Goal: Find specific page/section: Find specific page/section

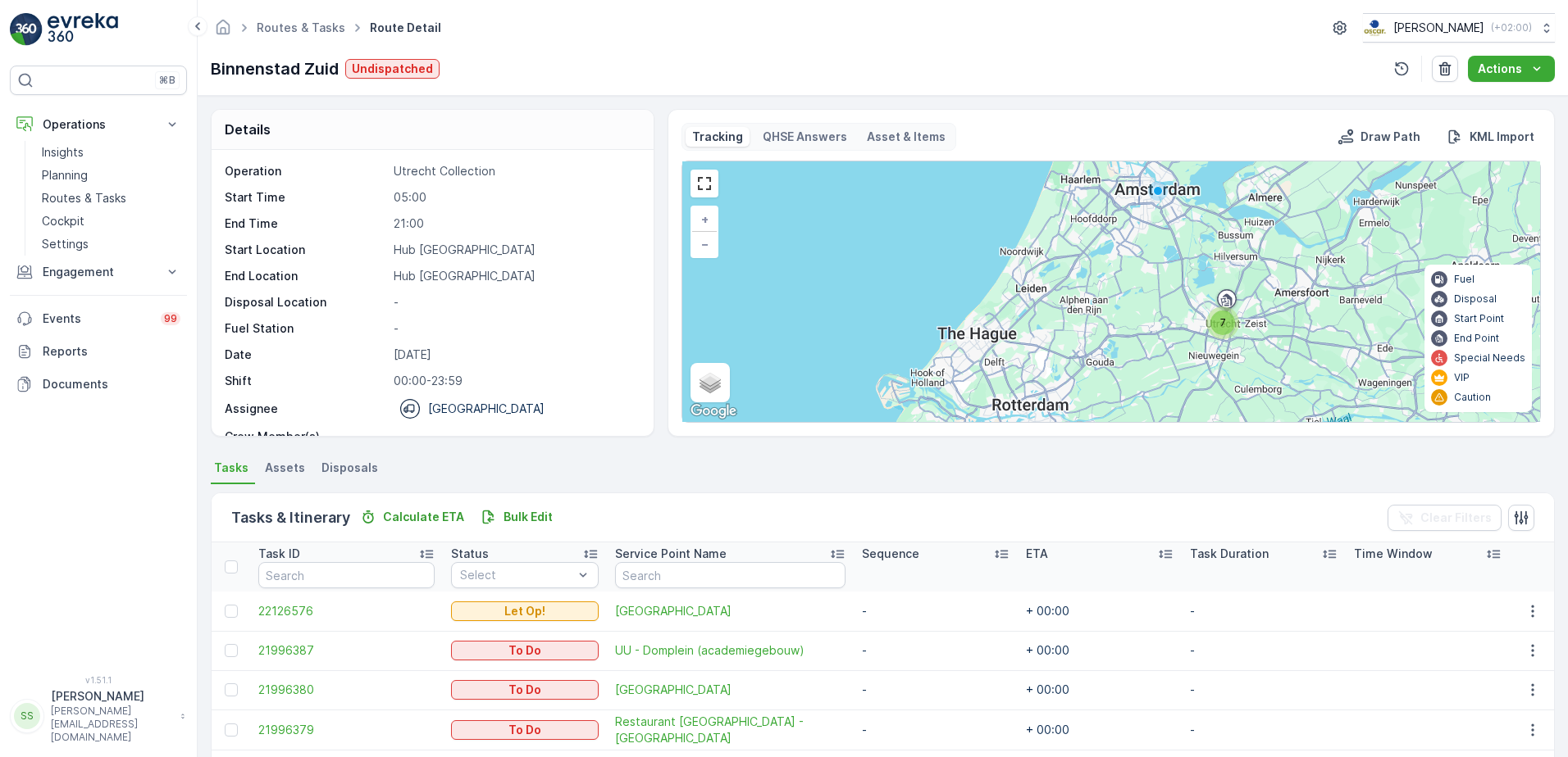
scroll to position [180, 0]
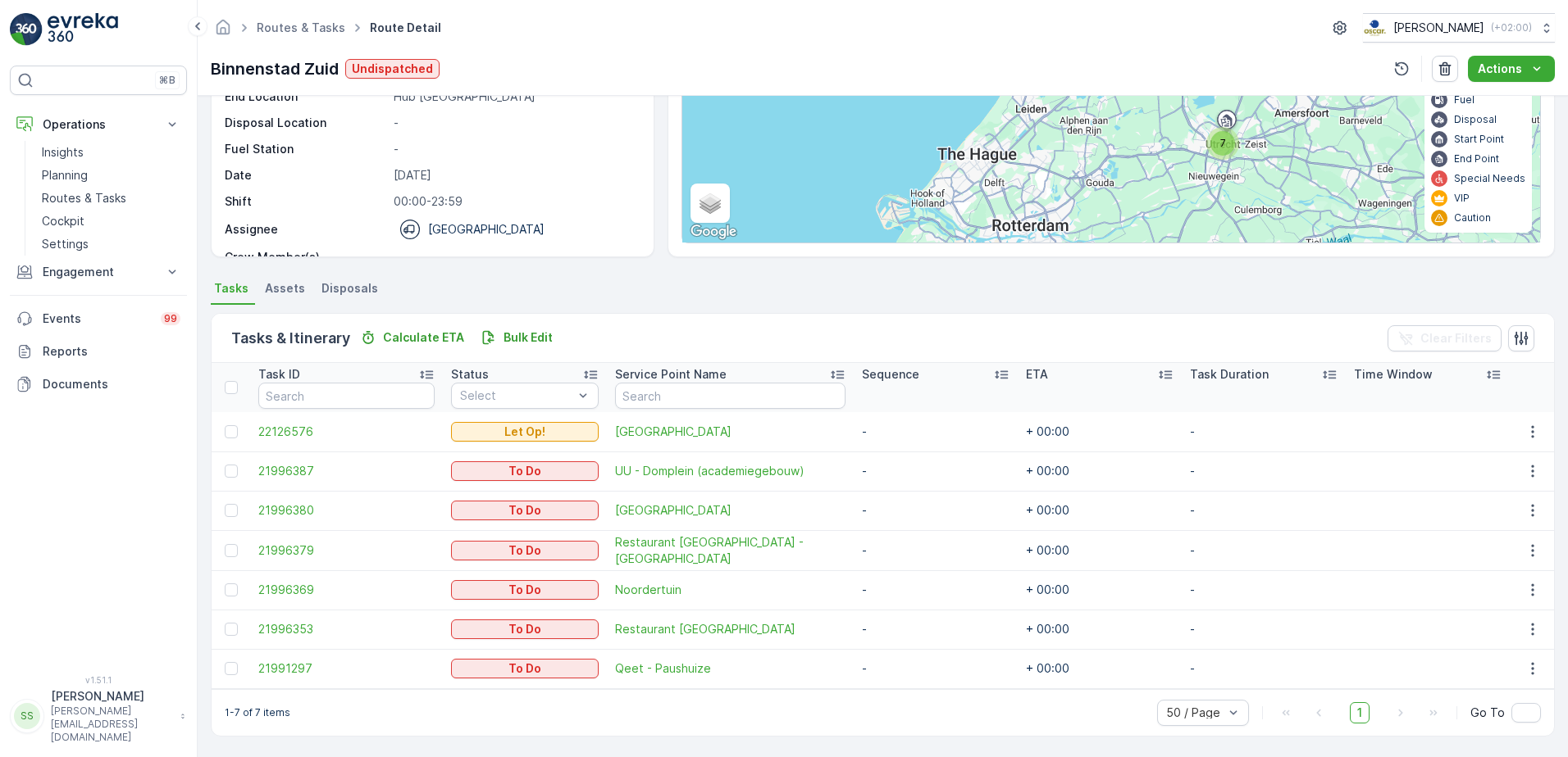
drag, startPoint x: 656, startPoint y: 273, endPoint x: 647, endPoint y: 268, distance: 10.3
click at [656, 273] on div "Details Operation Utrecht Collection Start Time 05:00 End Time 21:00 Start Loca…" at bounding box center [882, 427] width 1370 height 662
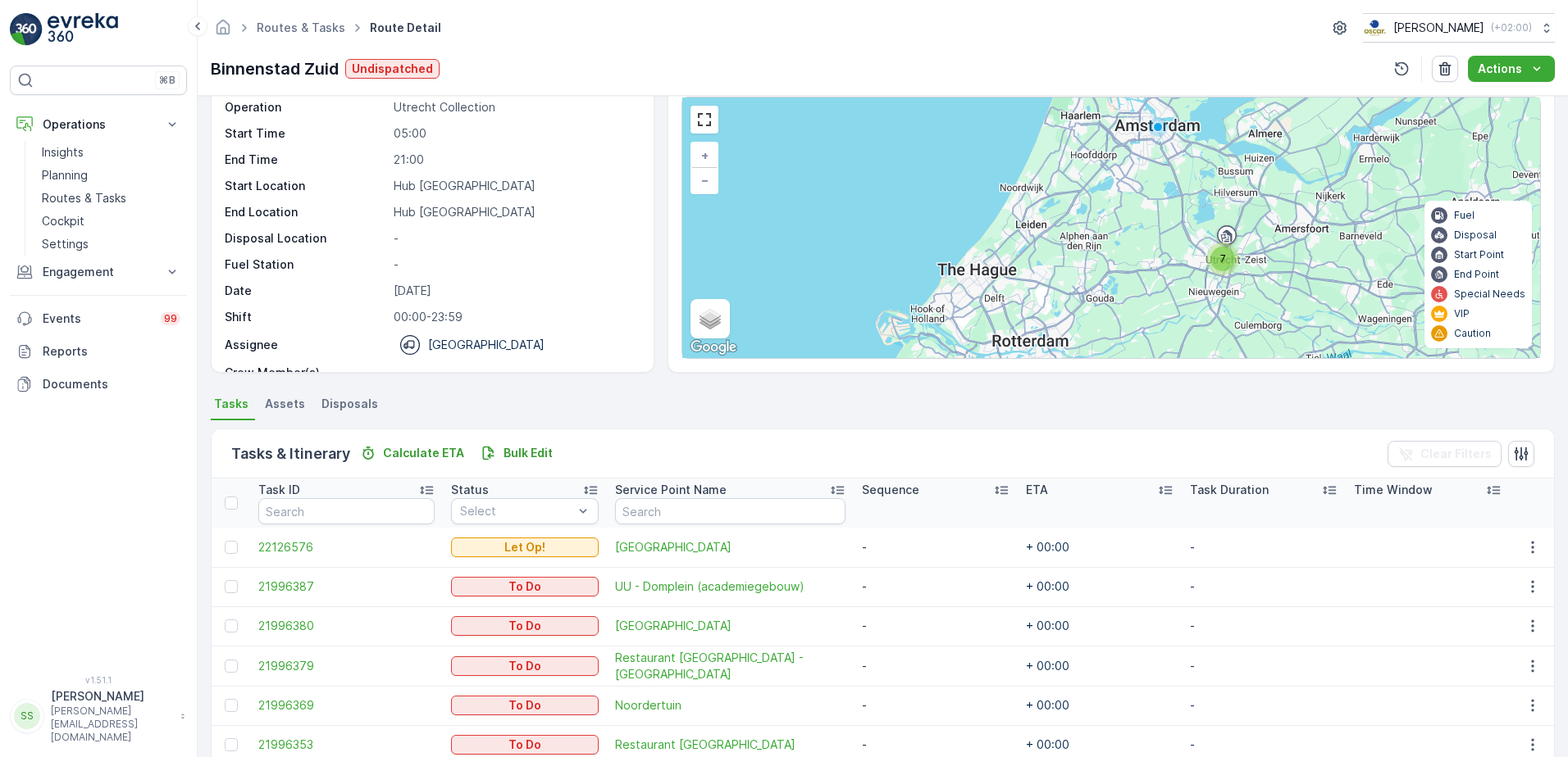
scroll to position [0, 0]
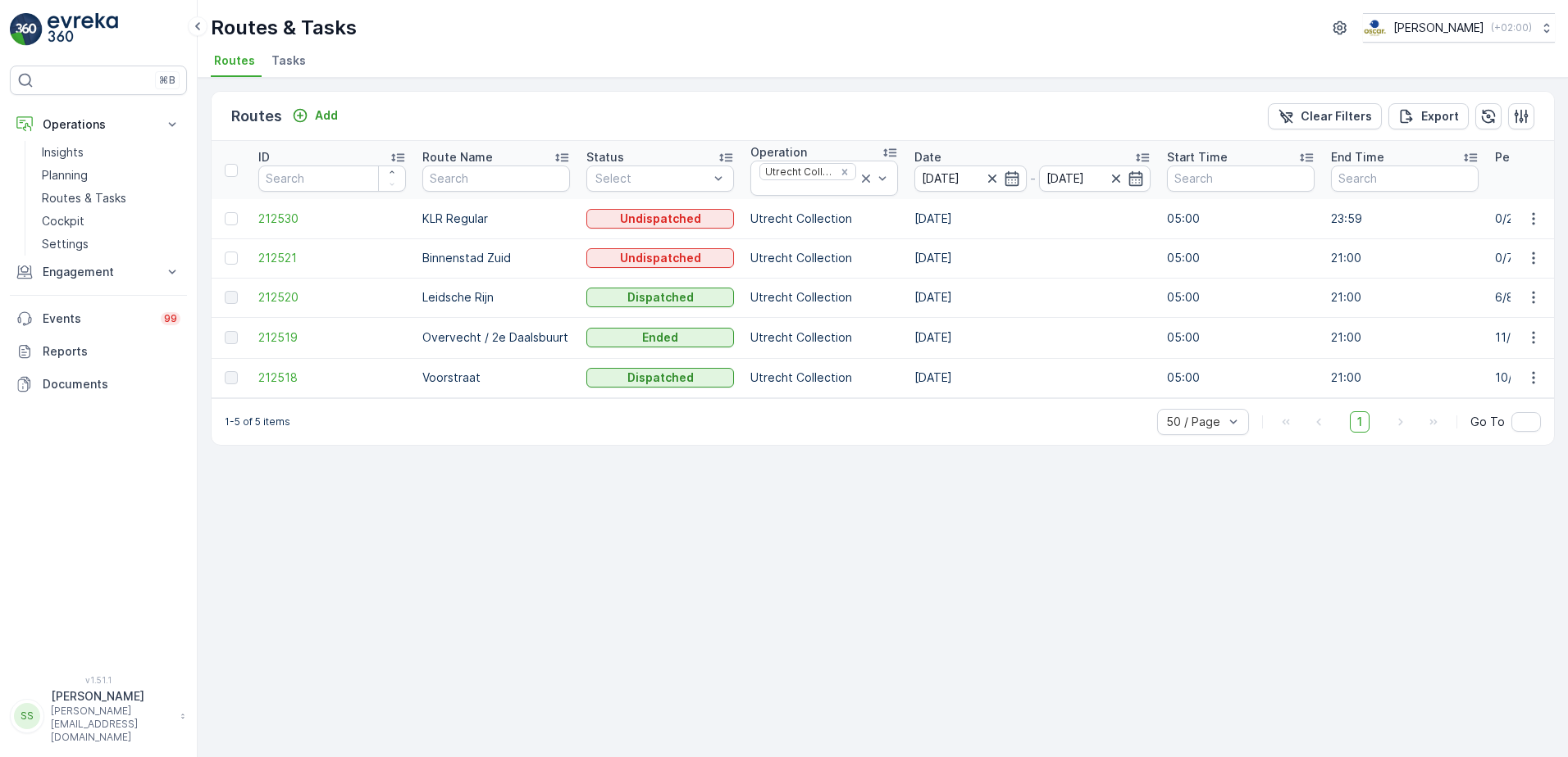
drag, startPoint x: 521, startPoint y: 535, endPoint x: 449, endPoint y: 385, distance: 166.4
click at [520, 531] on div "Routes Add Clear Filters Export ID Route Name Status Select Operation Utrecht C…" at bounding box center [882, 417] width 1370 height 679
click at [851, 166] on icon "Remove Utrecht Collection" at bounding box center [845, 172] width 12 height 12
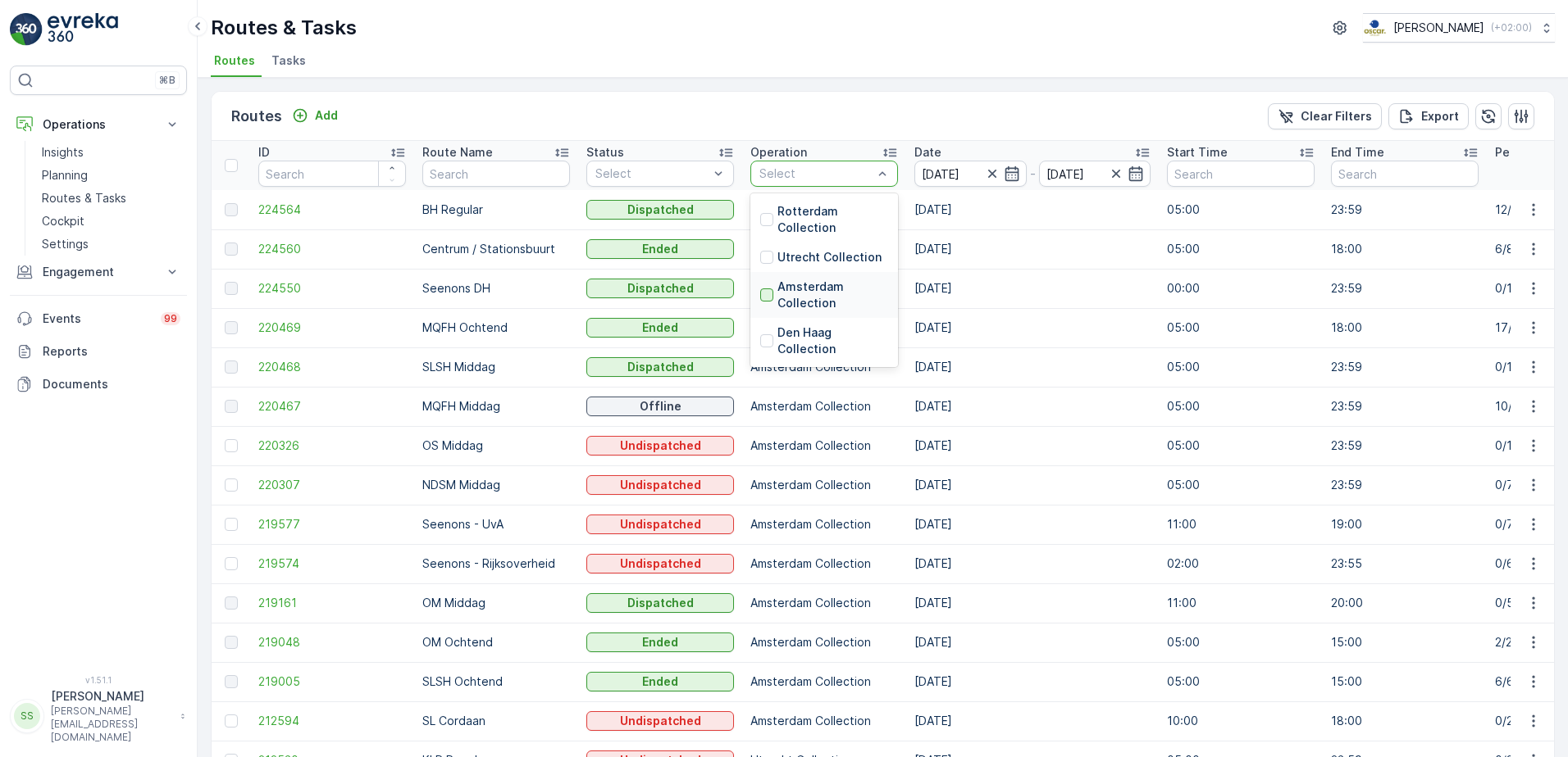
click at [767, 294] on div at bounding box center [766, 294] width 13 height 13
click at [904, 113] on div "Routes Add Clear Filters Export" at bounding box center [882, 116] width 1343 height 49
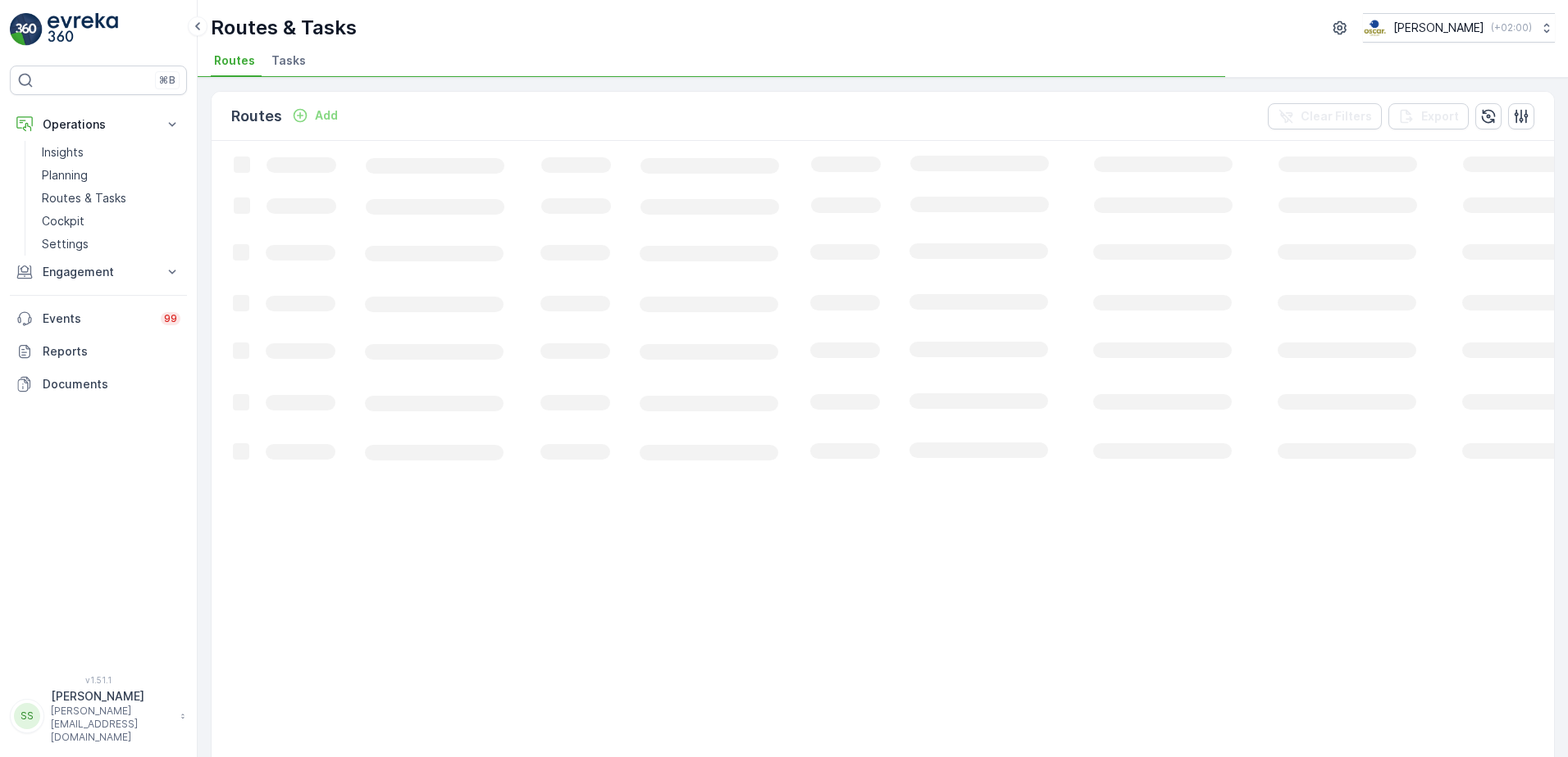
click at [904, 113] on div "Routes Add Clear Filters Export" at bounding box center [882, 116] width 1343 height 49
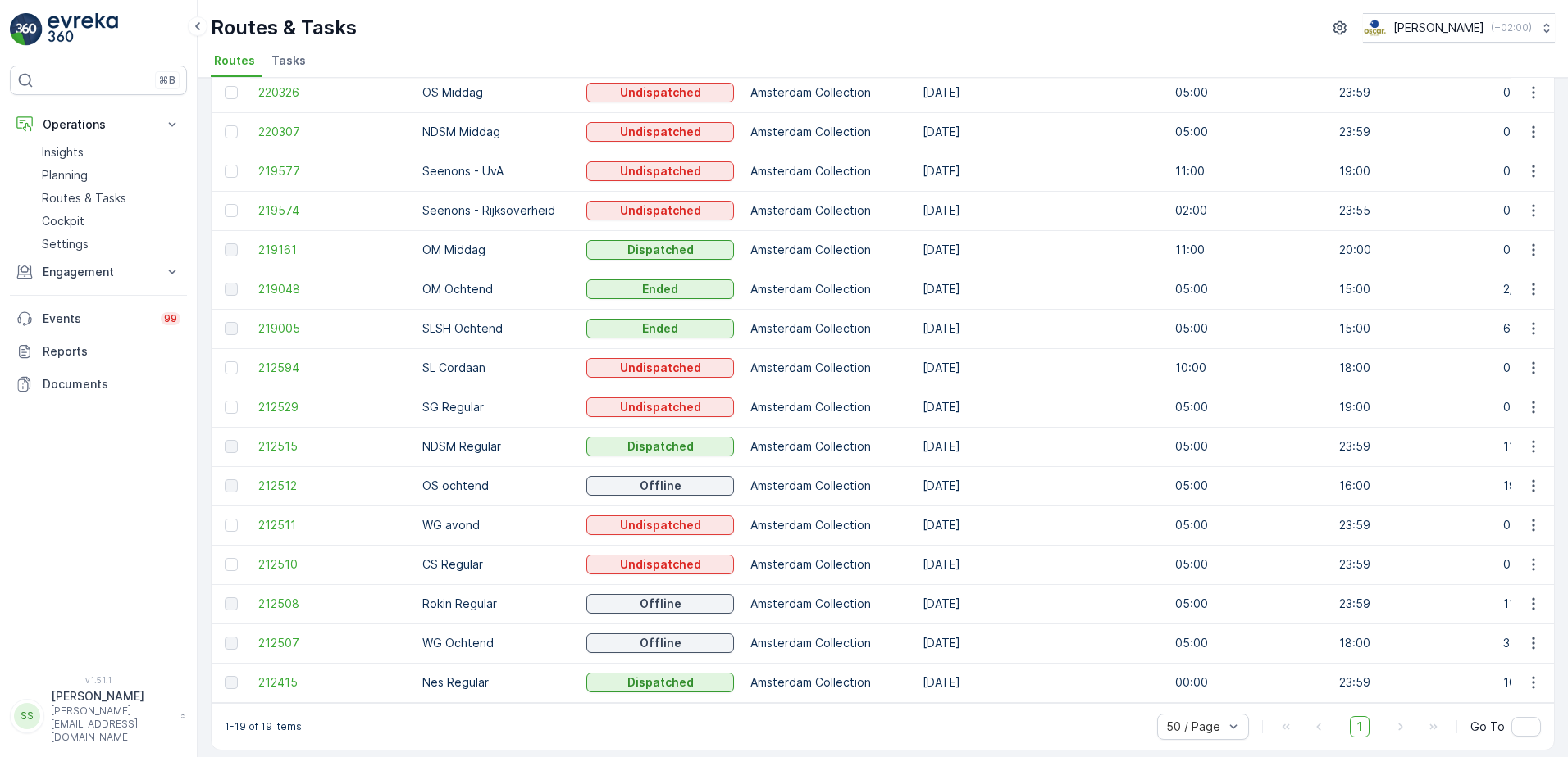
scroll to position [259, 0]
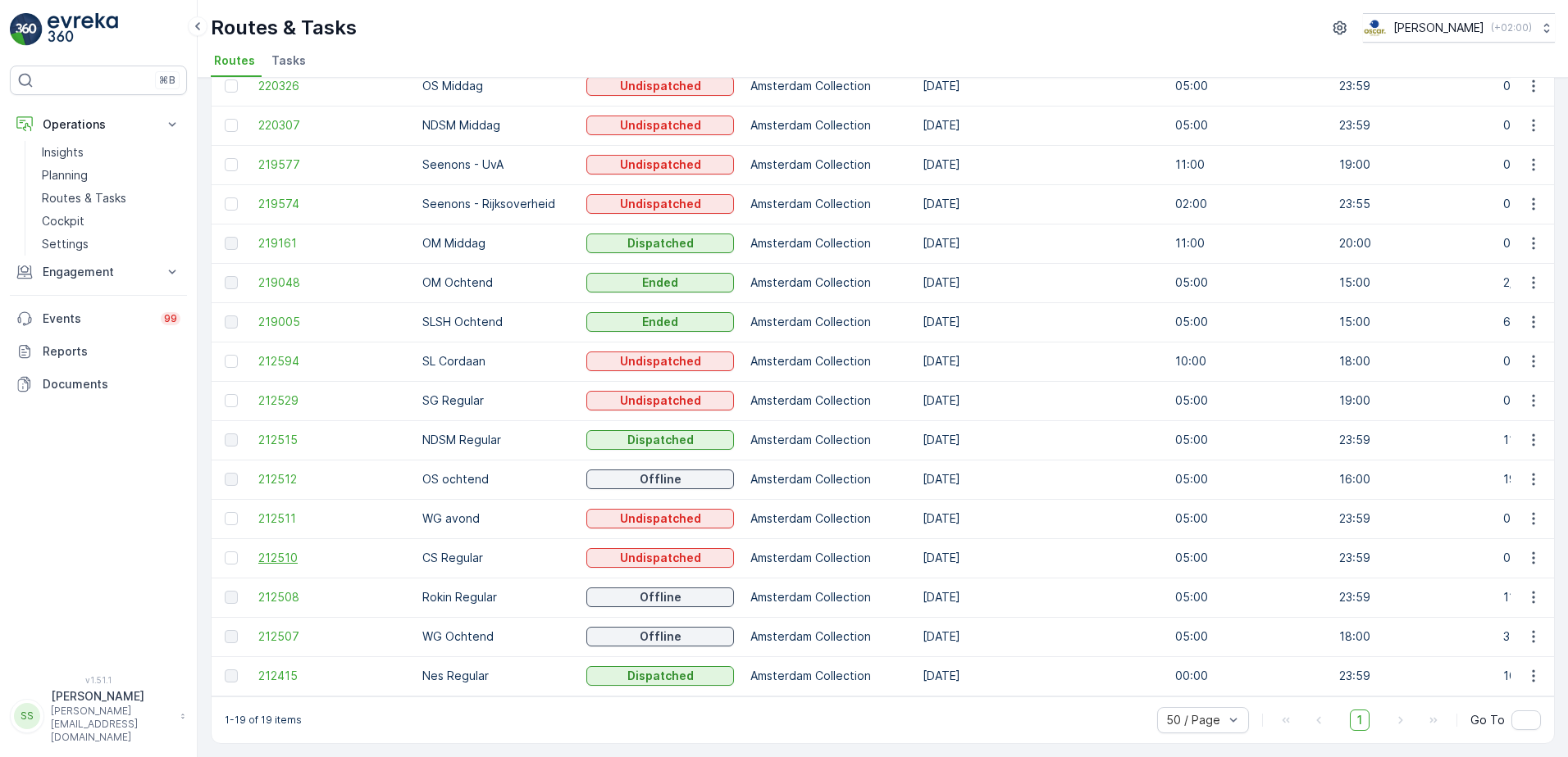
click at [292, 550] on span "212510" at bounding box center [332, 557] width 148 height 17
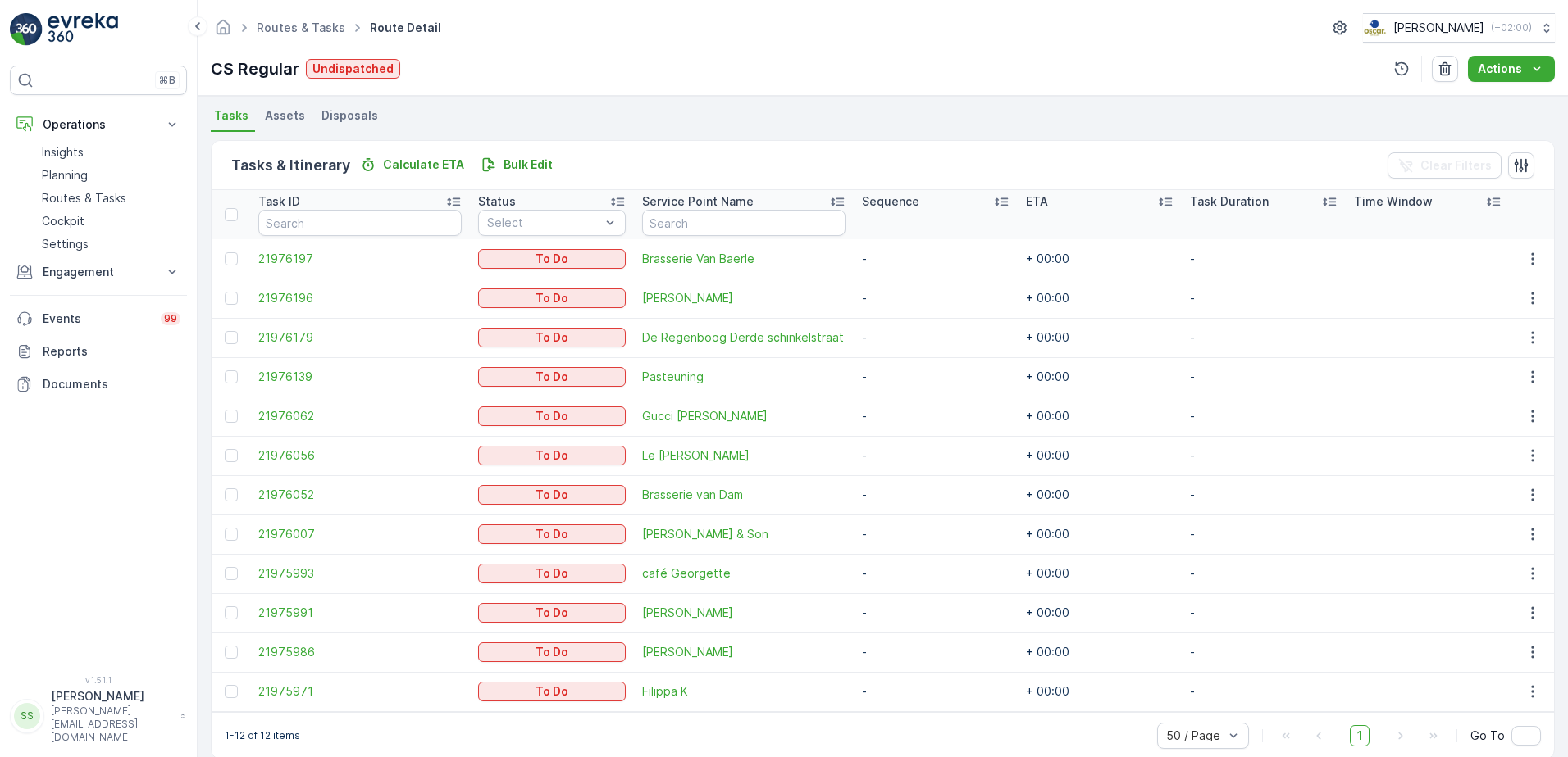
scroll to position [377, 0]
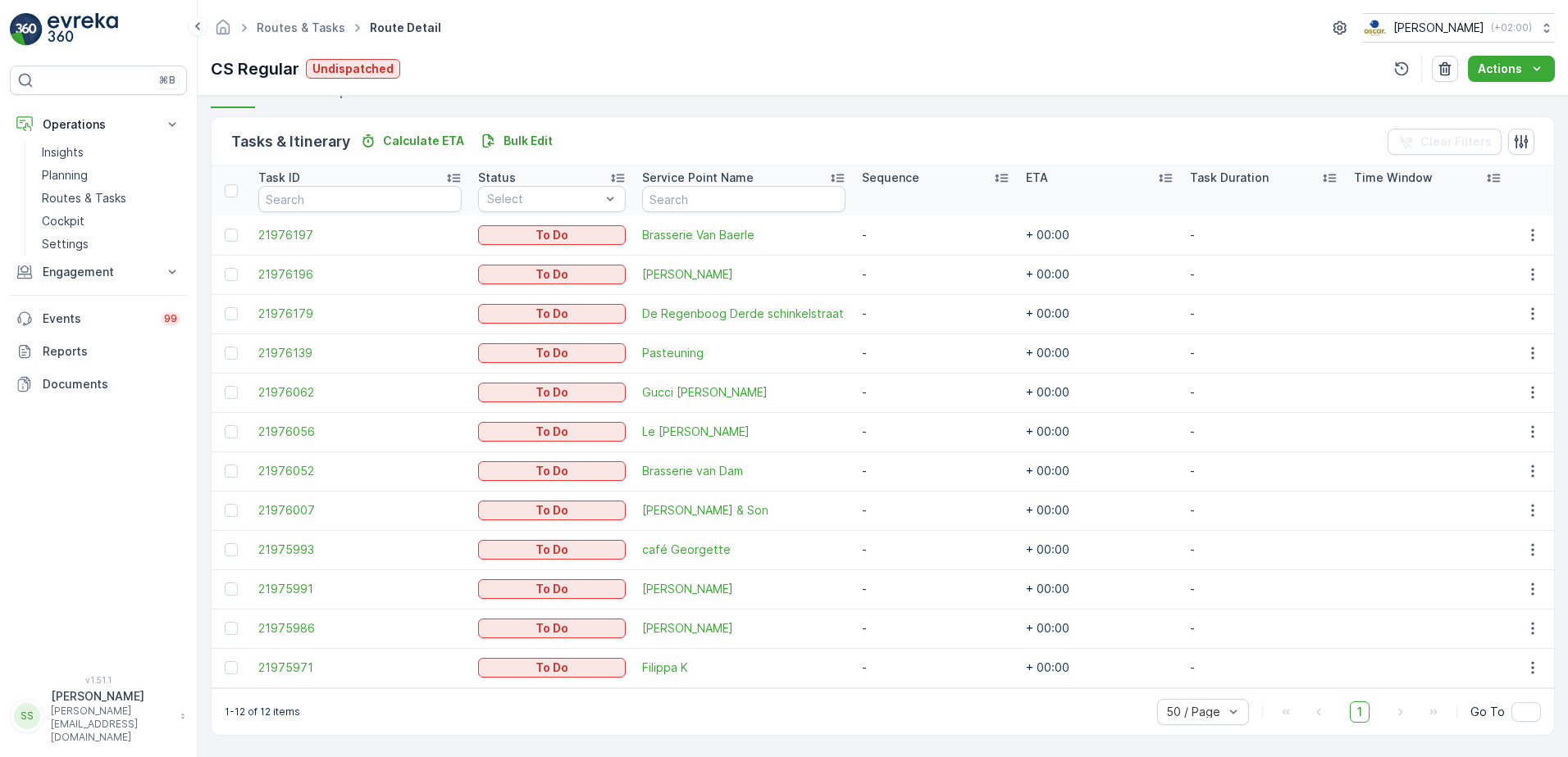
click at [1186, 47] on div "Routes & Tasks Route Detail [PERSON_NAME] ( +02:00 ) CS Regular Undispatched Ac…" at bounding box center [882, 48] width 1370 height 96
click at [1122, 74] on div "CS Regular Undispatched Actions" at bounding box center [882, 69] width 1345 height 27
click at [952, 41] on div "Routes & Tasks Route Detail [PERSON_NAME] ( +02:00 )" at bounding box center [882, 28] width 1345 height 29
click at [864, 61] on div "CS Regular Undispatched Actions" at bounding box center [882, 69] width 1345 height 27
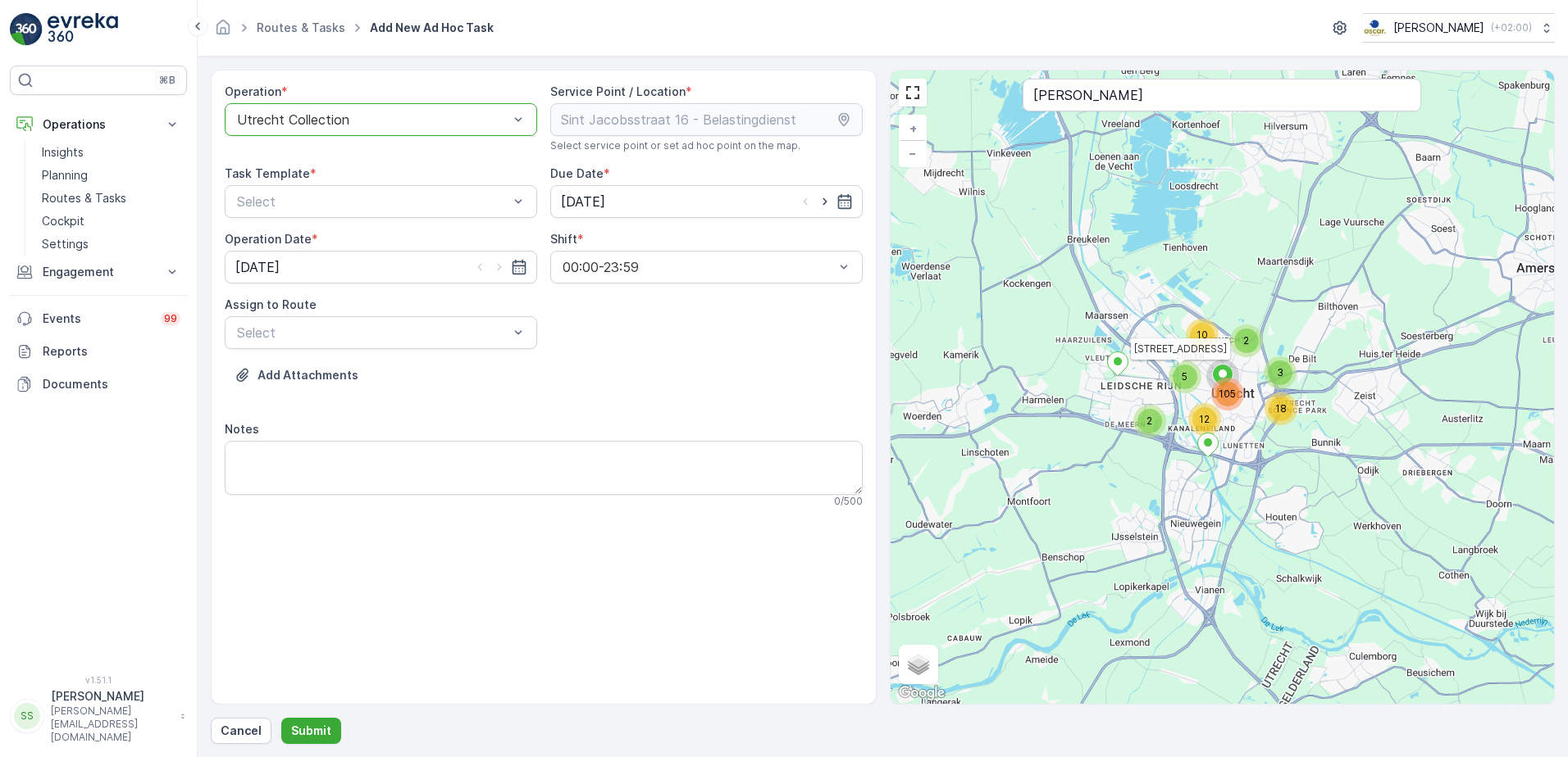
click at [752, 338] on div "Operation * option Utrecht Collection, selected. Utrecht Collection Service Poi…" at bounding box center [543, 302] width 638 height 437
